Goal: Navigation & Orientation: Find specific page/section

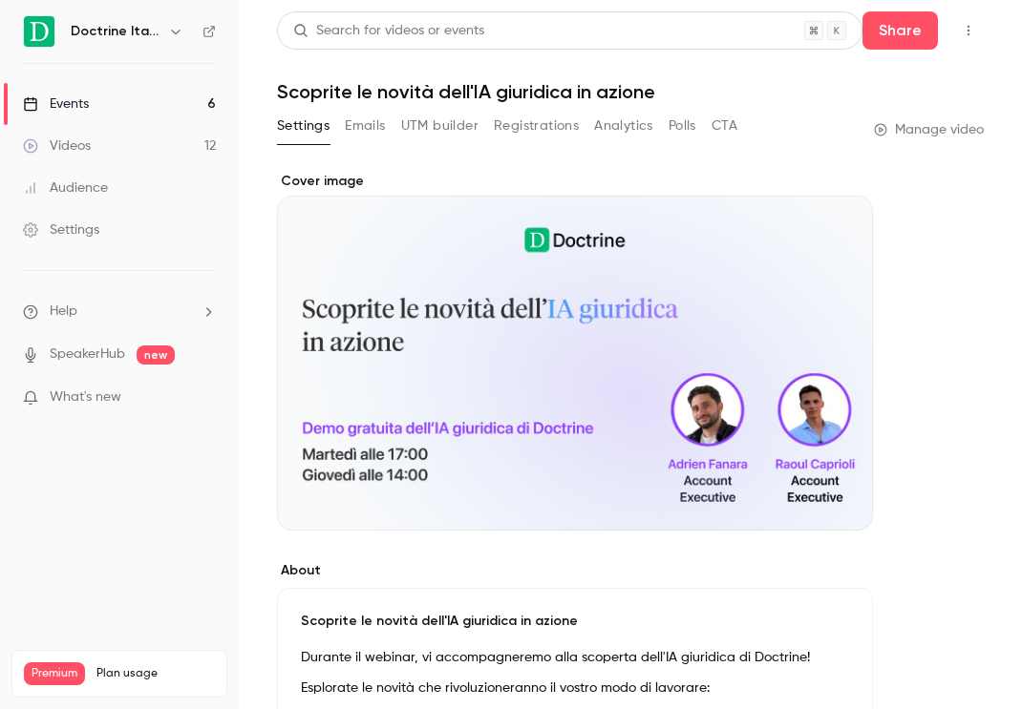
click at [168, 30] on icon "button" at bounding box center [175, 31] width 15 height 15
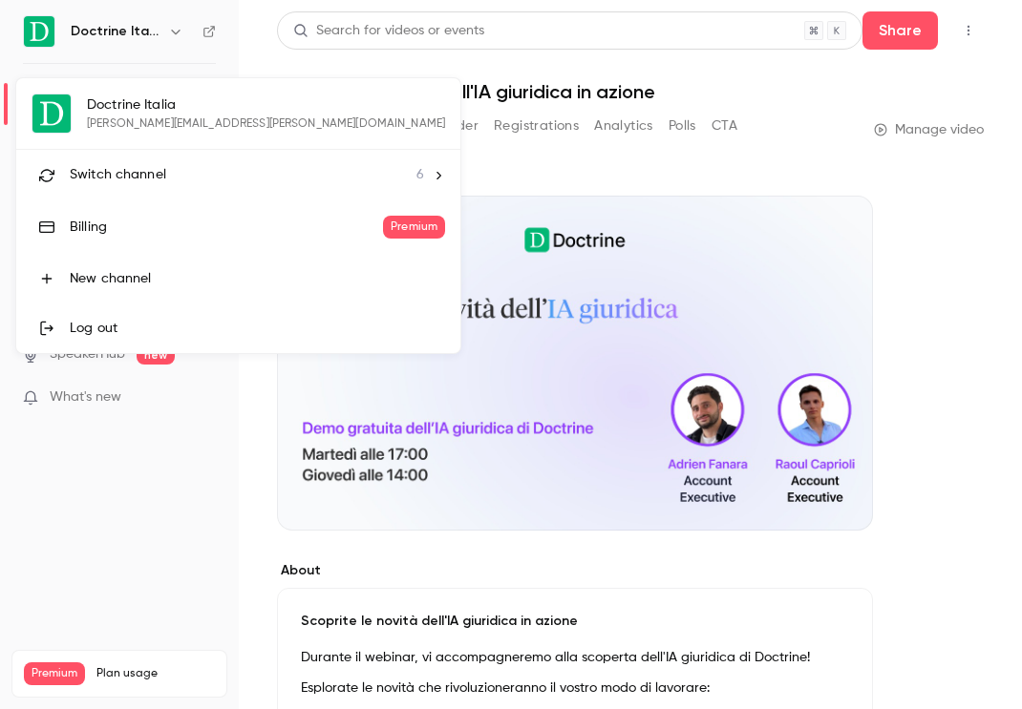
click at [153, 173] on span "Switch channel" at bounding box center [118, 175] width 96 height 20
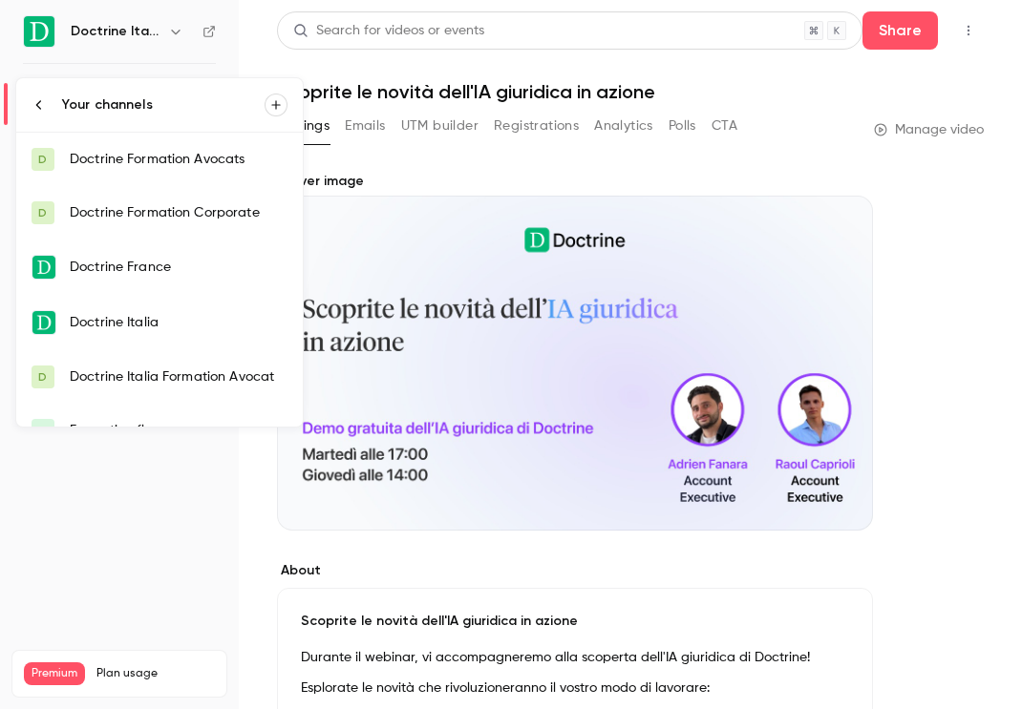
click at [167, 171] on link "D Doctrine Formation Avocats" at bounding box center [159, 159] width 286 height 53
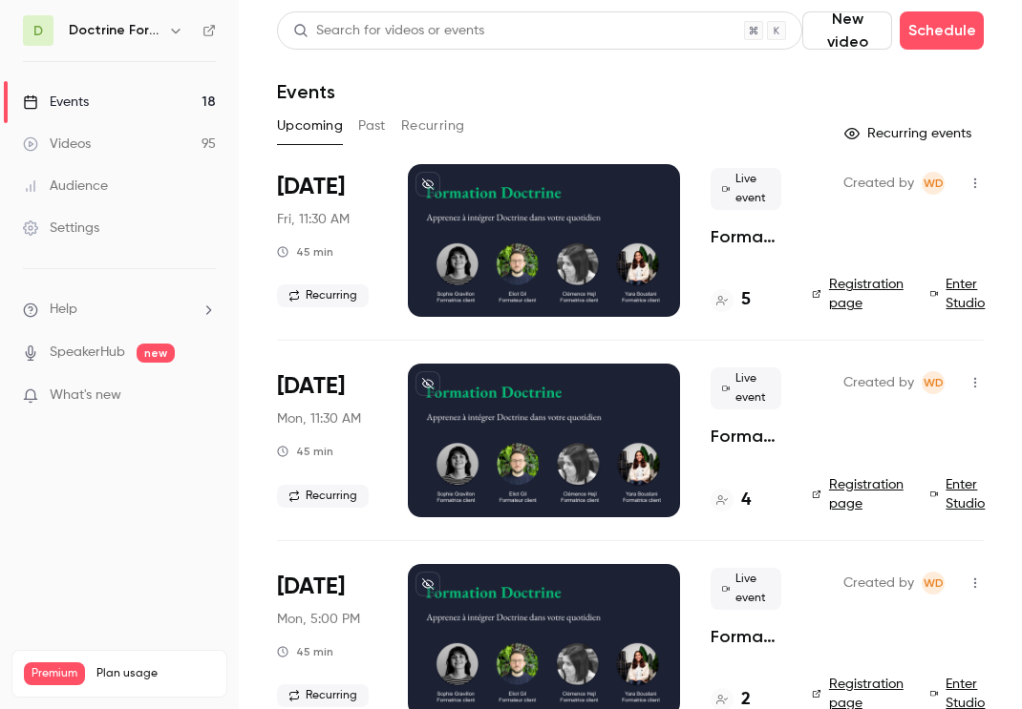
click at [162, 27] on div "Doctrine Formation Avocats" at bounding box center [128, 30] width 118 height 23
click at [168, 28] on icon "button" at bounding box center [175, 30] width 15 height 15
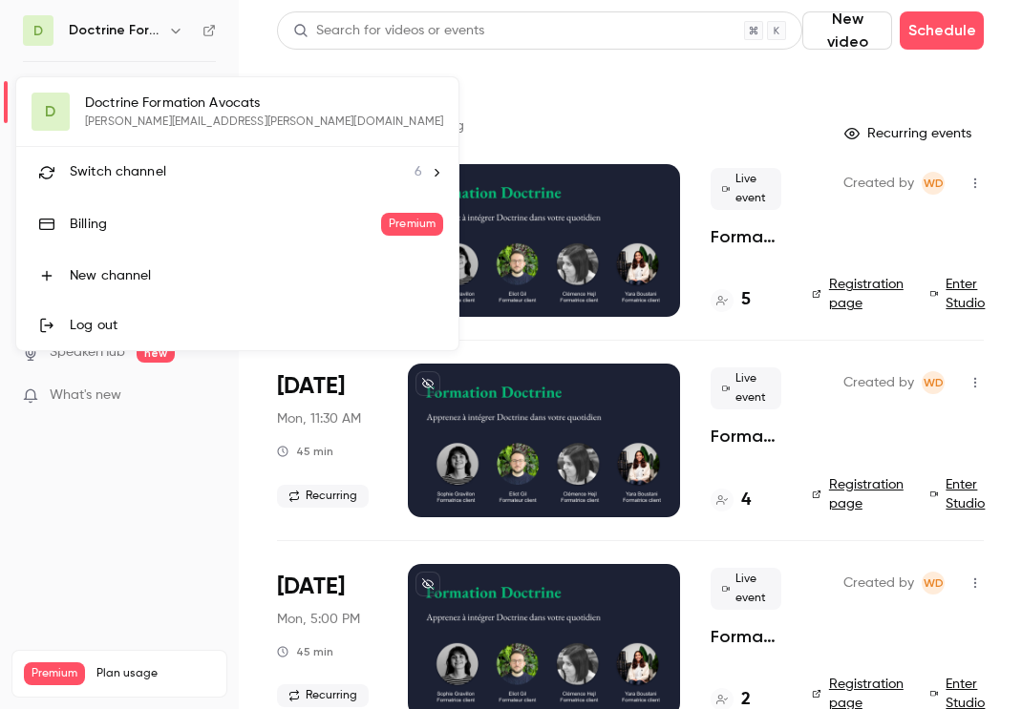
click at [216, 175] on div "Switch channel 6" at bounding box center [246, 172] width 352 height 20
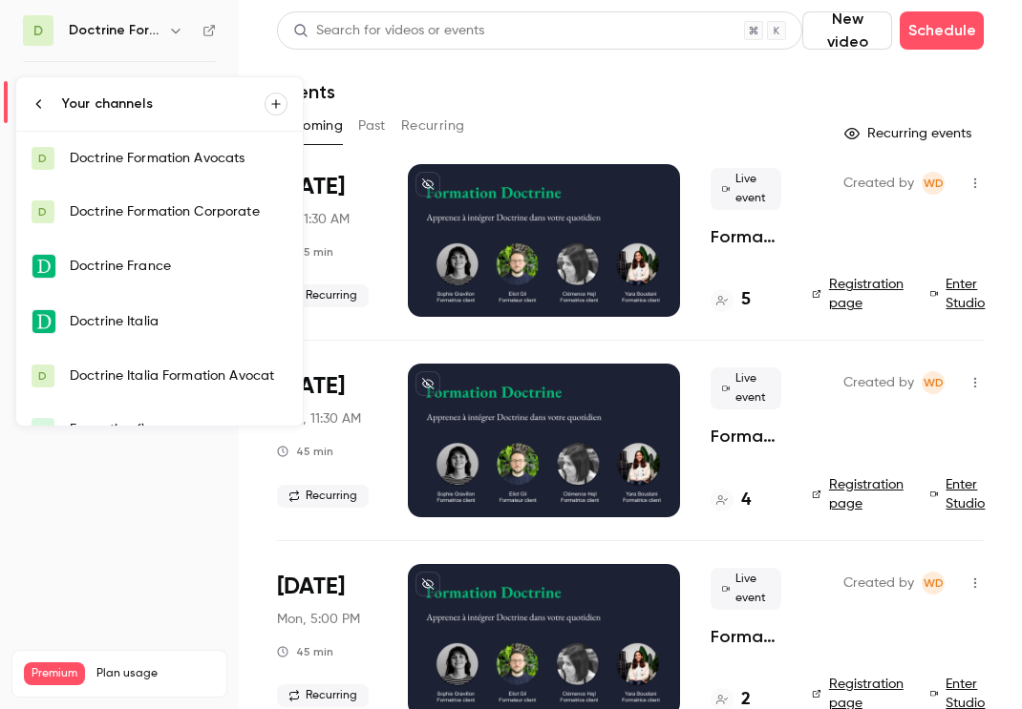
click at [177, 306] on link "Doctrine Italia" at bounding box center [159, 321] width 286 height 55
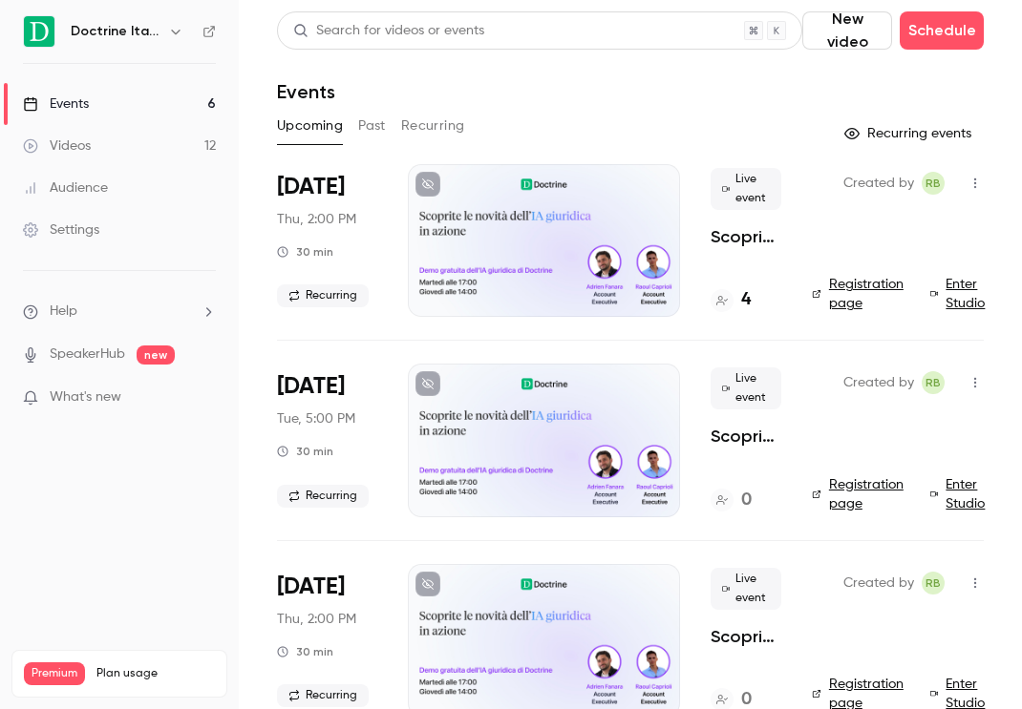
click at [747, 295] on h4 "4" at bounding box center [746, 300] width 10 height 26
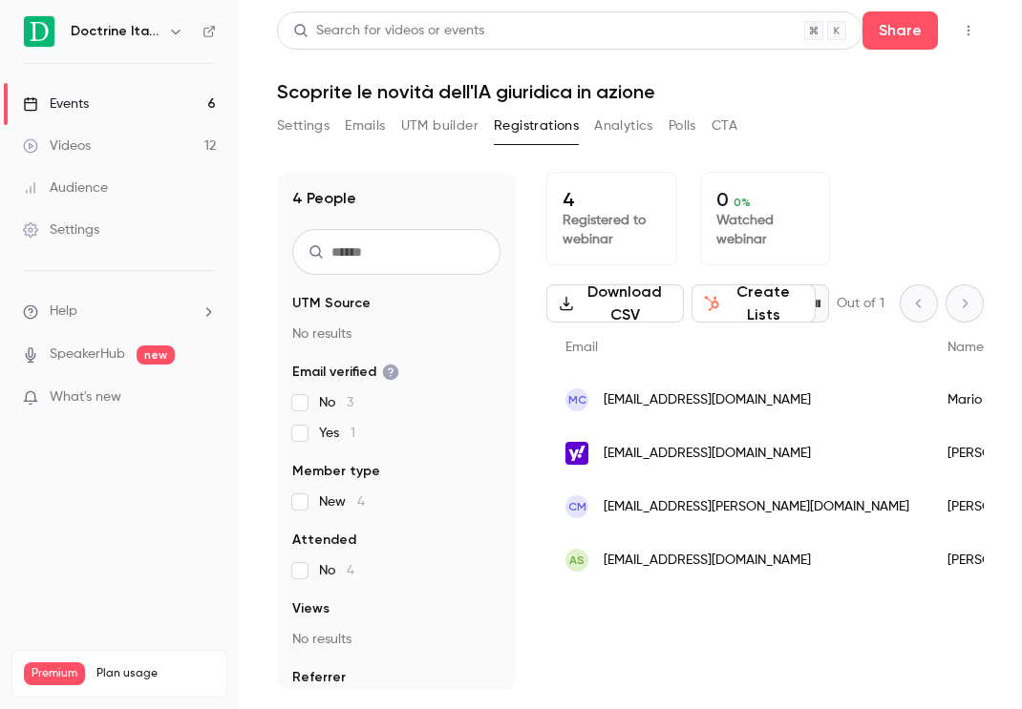
click at [205, 99] on link "Events 6" at bounding box center [119, 104] width 239 height 42
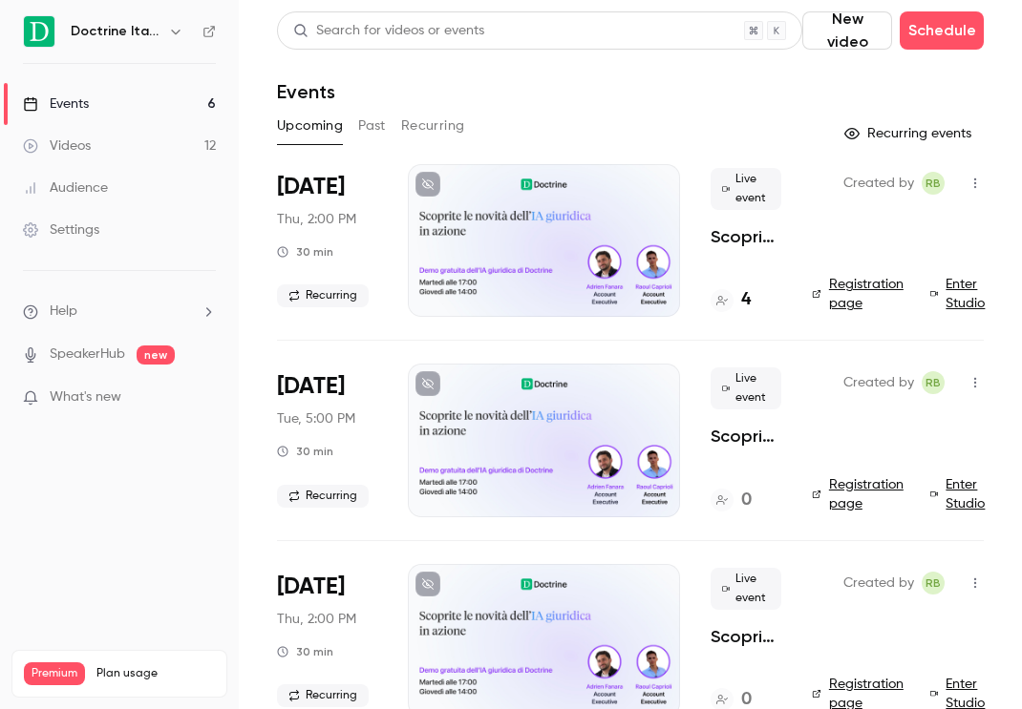
click at [169, 34] on icon "button" at bounding box center [175, 31] width 15 height 15
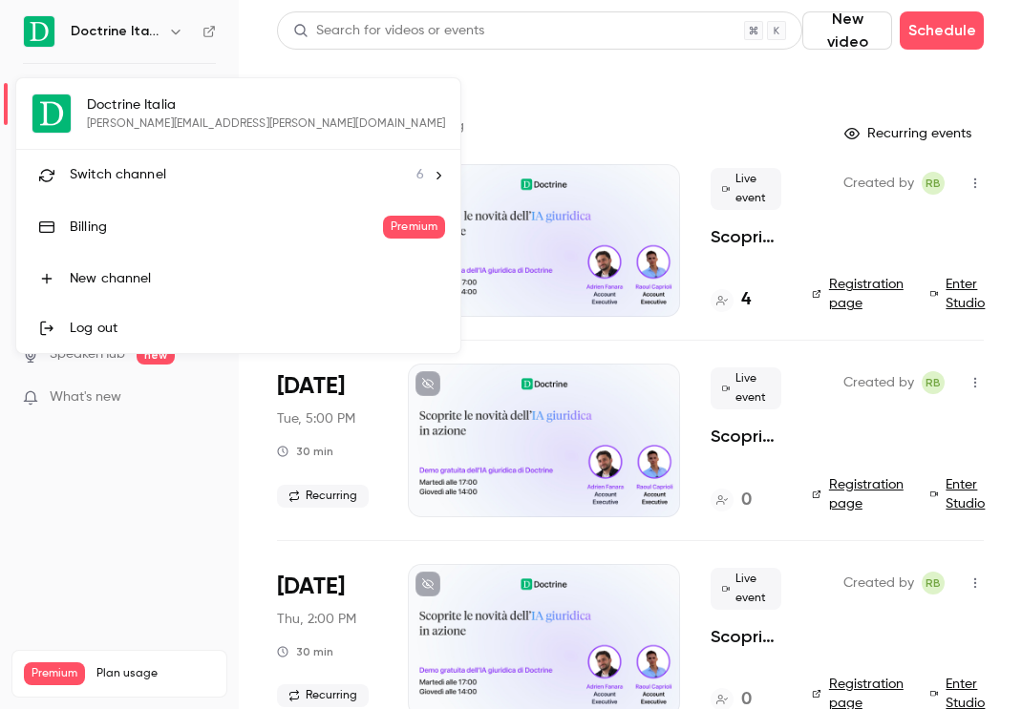
click at [229, 184] on div "Switch channel 6" at bounding box center [247, 175] width 354 height 20
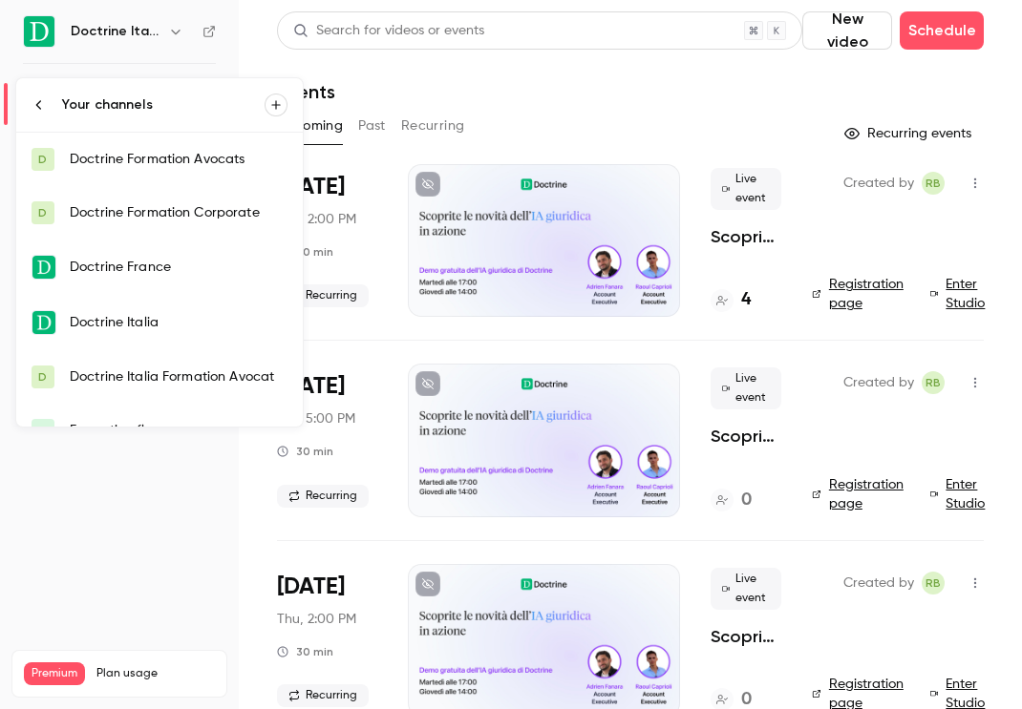
scroll to position [31, 0]
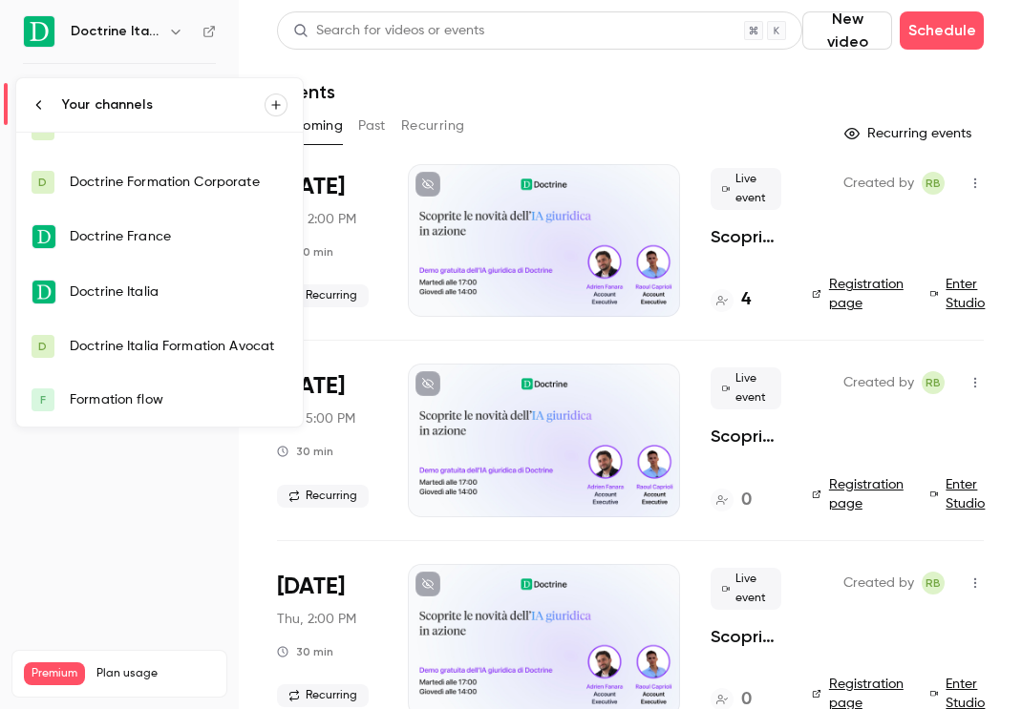
click at [184, 345] on div "Doctrine Italia Formation Avocat" at bounding box center [179, 346] width 218 height 19
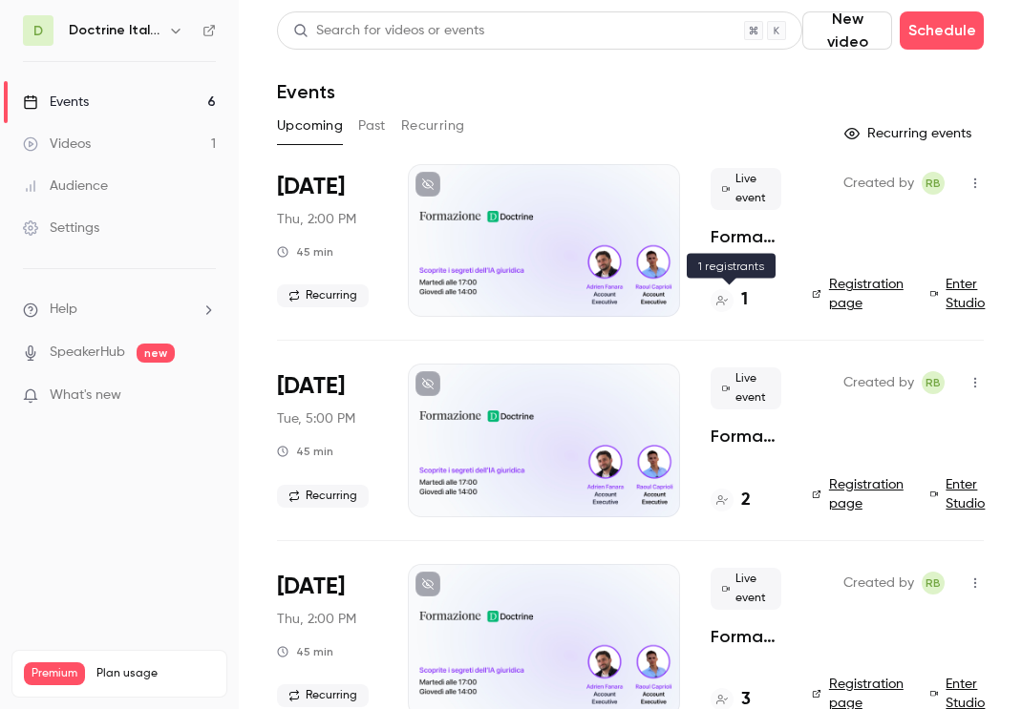
click at [731, 306] on div "1" at bounding box center [728, 300] width 37 height 26
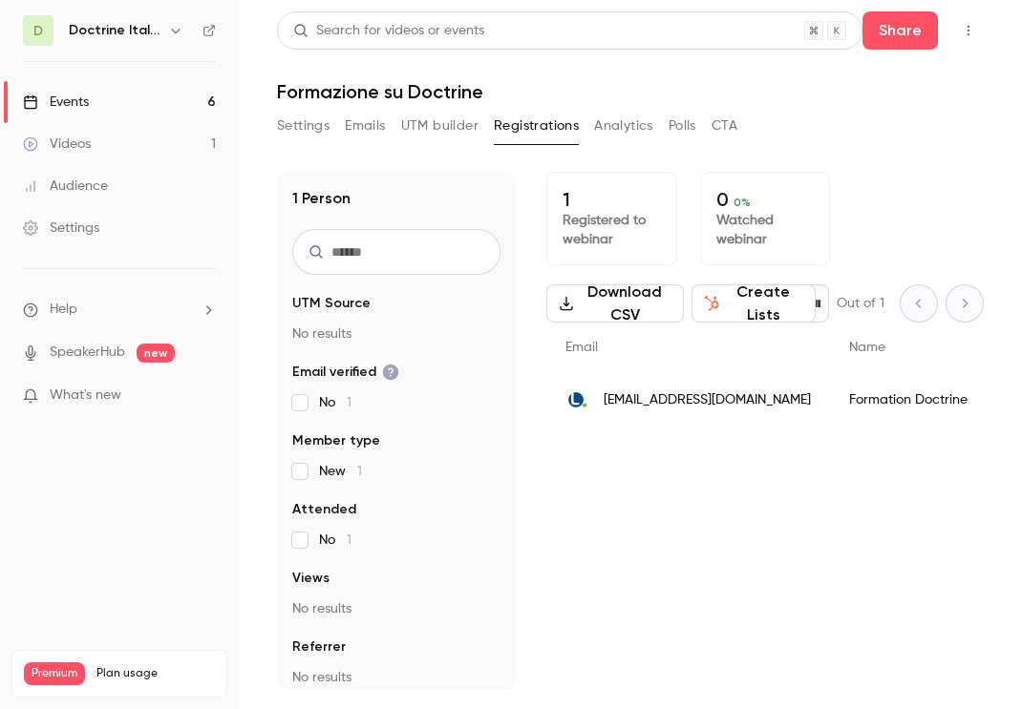
click at [170, 34] on icon "button" at bounding box center [175, 30] width 15 height 15
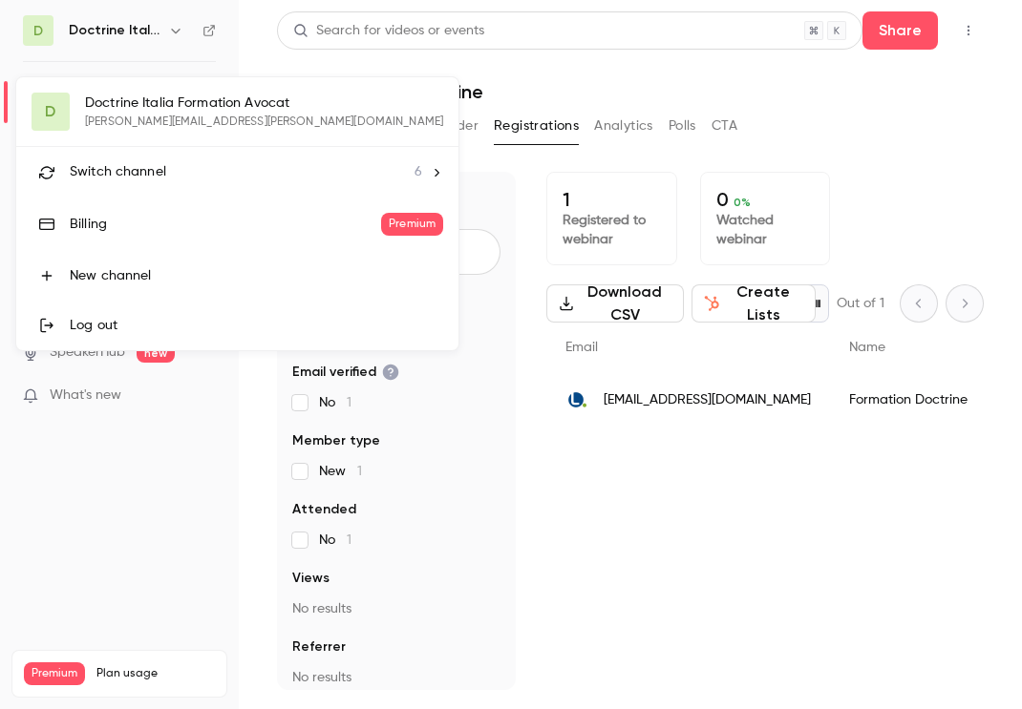
click at [162, 182] on li "Switch channel 6" at bounding box center [237, 172] width 442 height 51
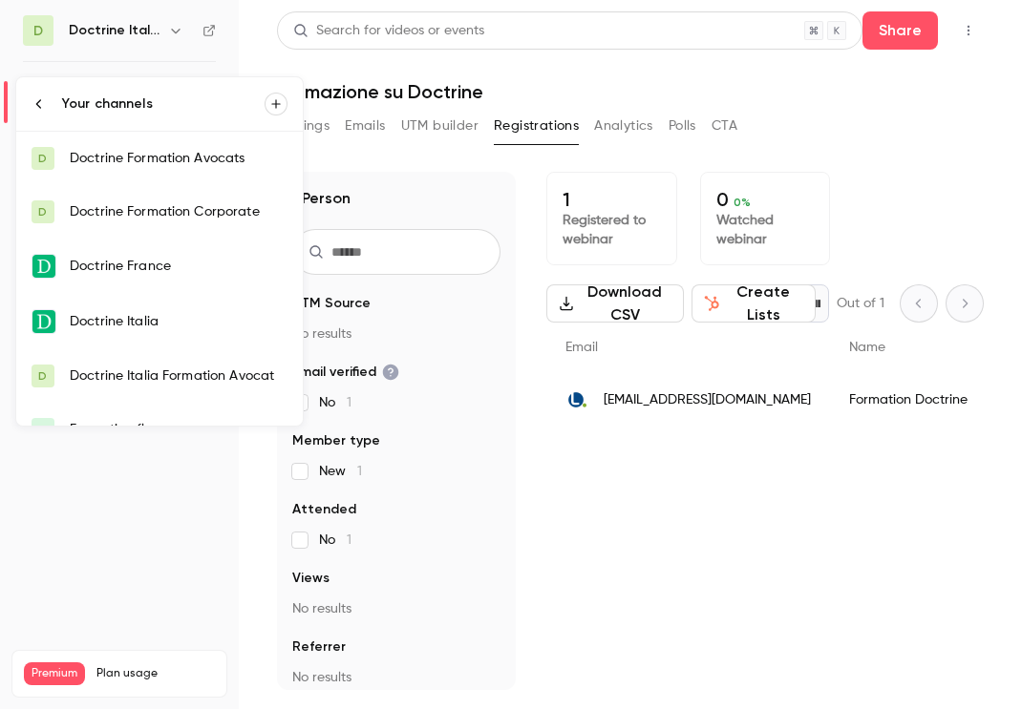
scroll to position [31, 0]
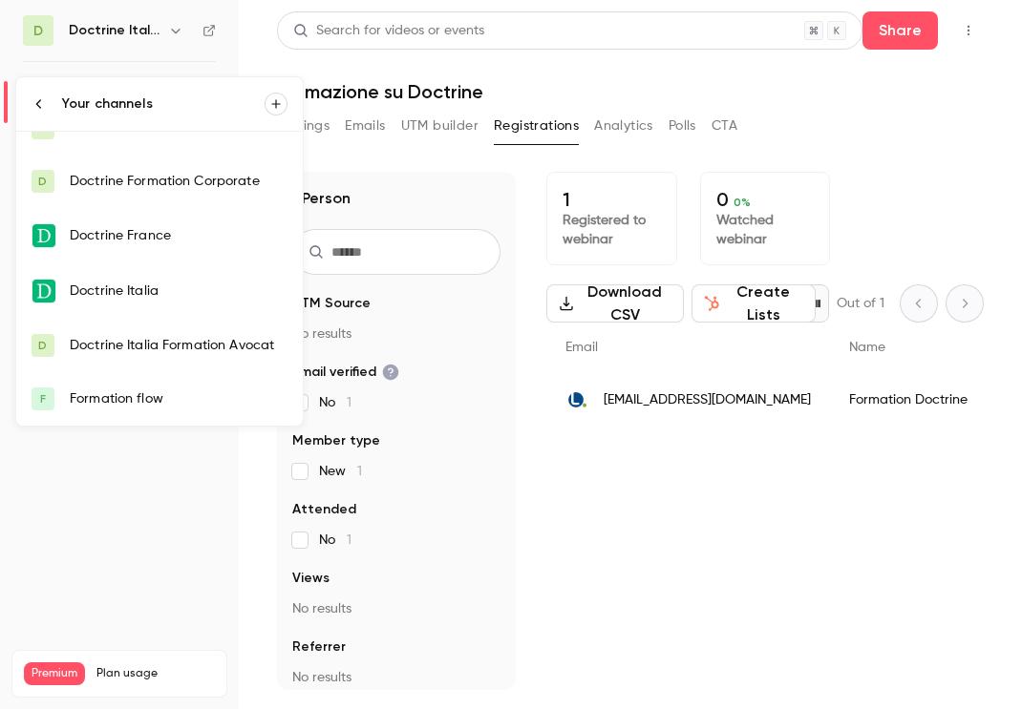
click at [182, 302] on link "Doctrine Italia" at bounding box center [159, 290] width 286 height 55
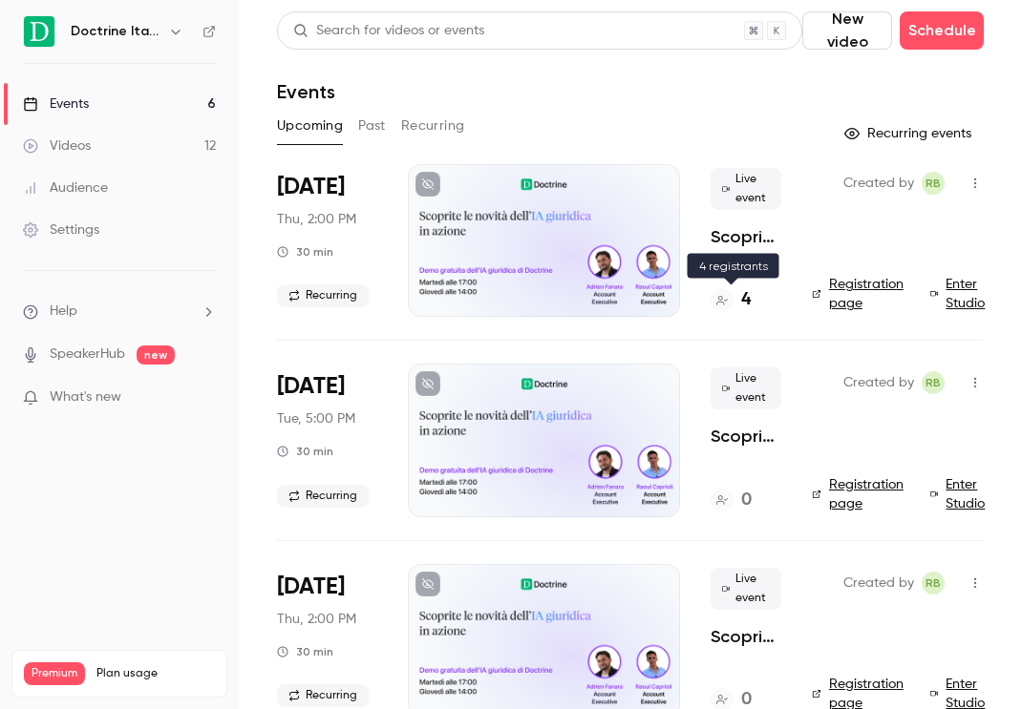
click at [727, 302] on div at bounding box center [721, 300] width 23 height 23
